Goal: Information Seeking & Learning: Learn about a topic

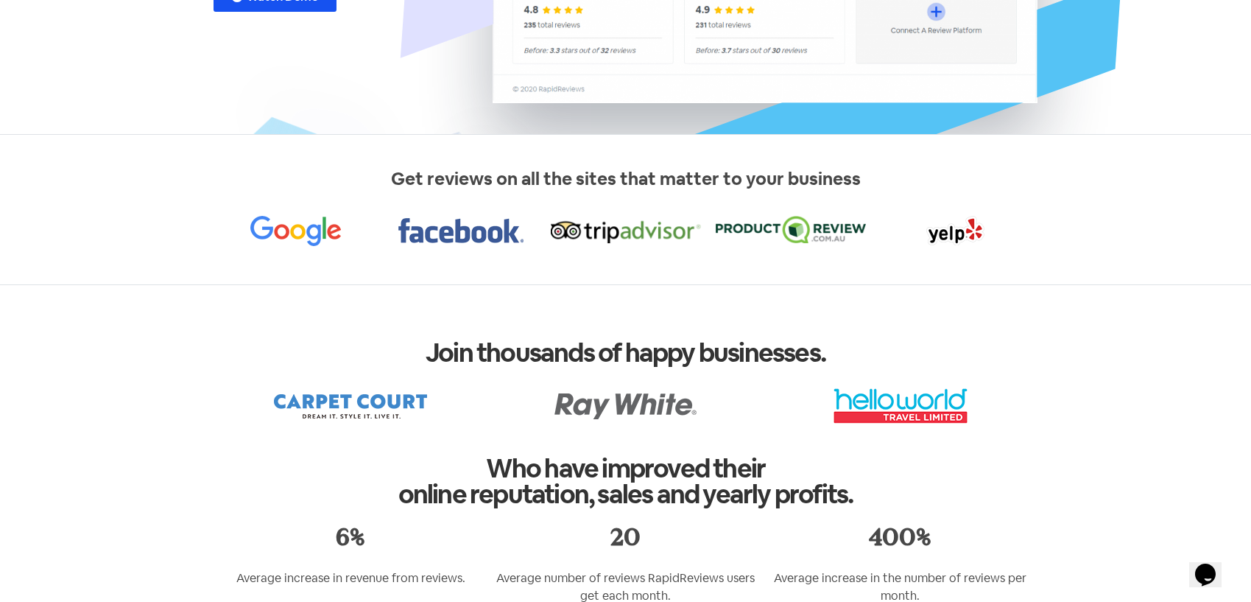
scroll to position [411, 0]
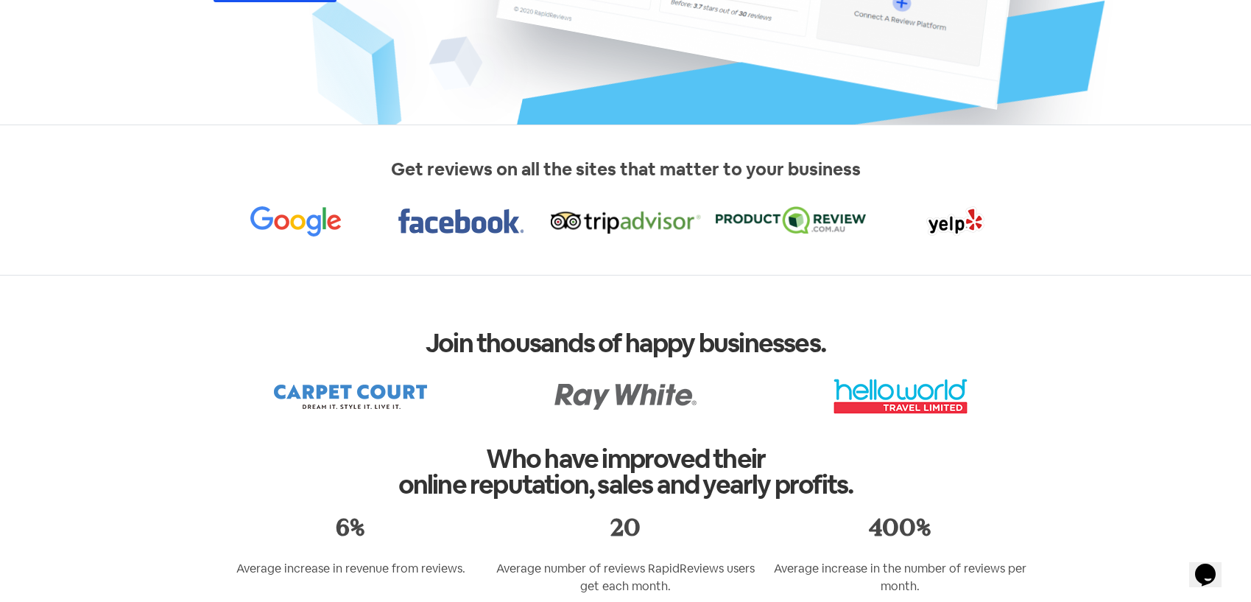
click at [187, 222] on section "Get reviews on all the sites that matter to your business" at bounding box center [625, 200] width 1251 height 150
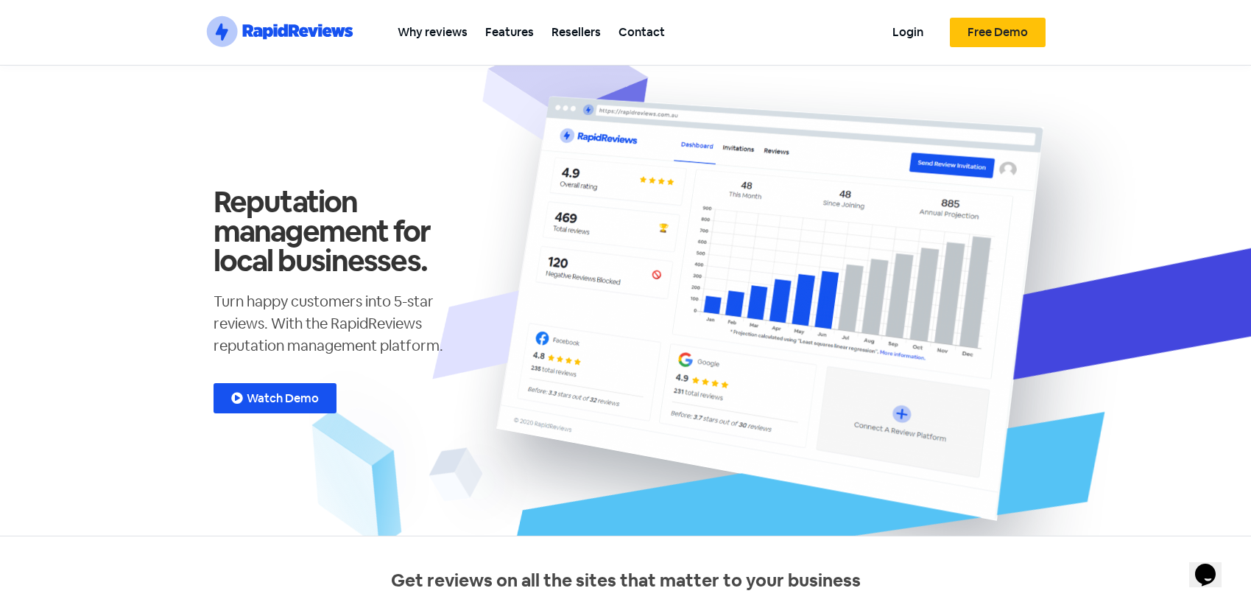
drag, startPoint x: 981, startPoint y: 264, endPoint x: 168, endPoint y: 5, distance: 853.7
click at [292, 406] on link "Watch Demo" at bounding box center [275, 398] width 123 height 30
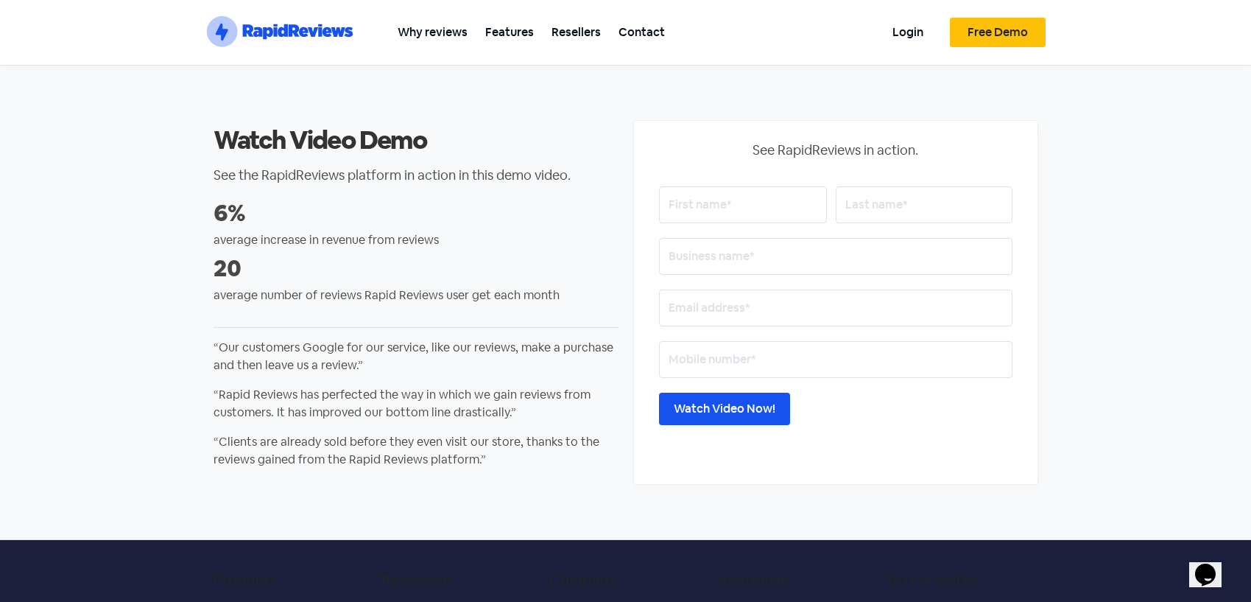
scroll to position [211, 0]
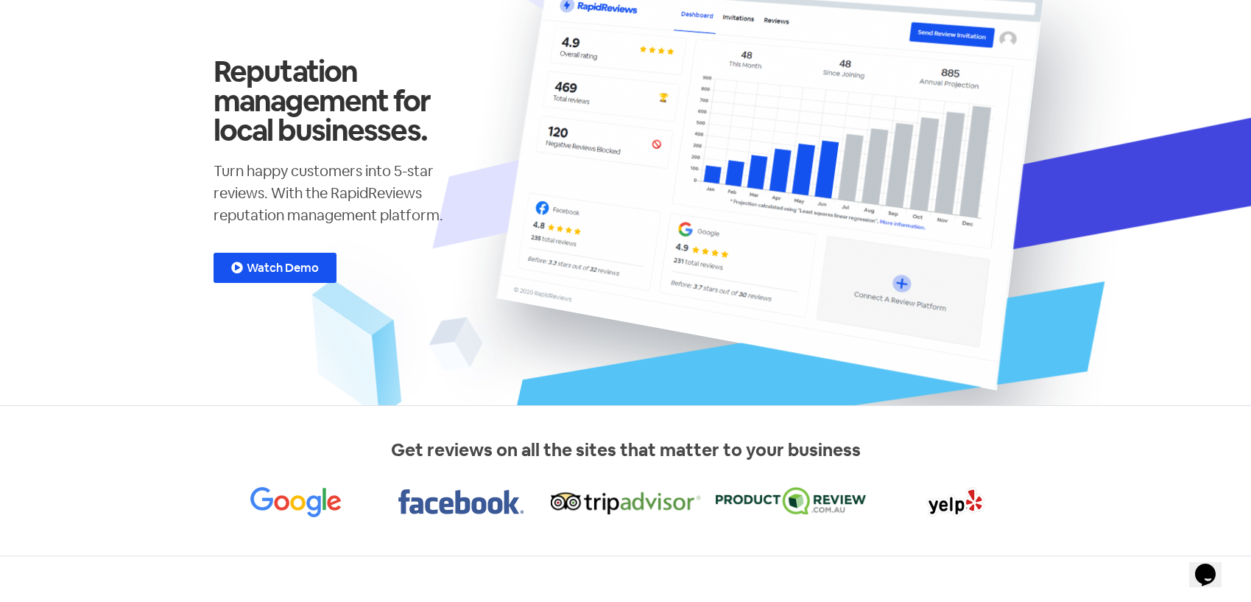
scroll to position [140, 0]
